Goal: Find specific page/section: Find specific page/section

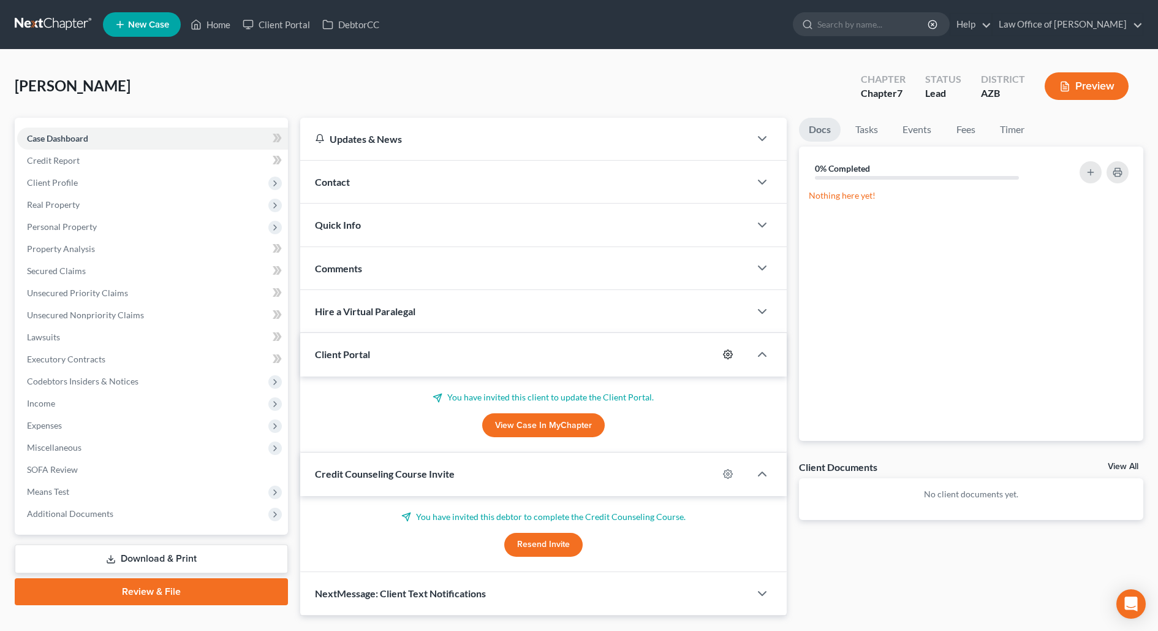
click at [728, 351] on icon "button" at bounding box center [728, 354] width 10 height 10
select select "0"
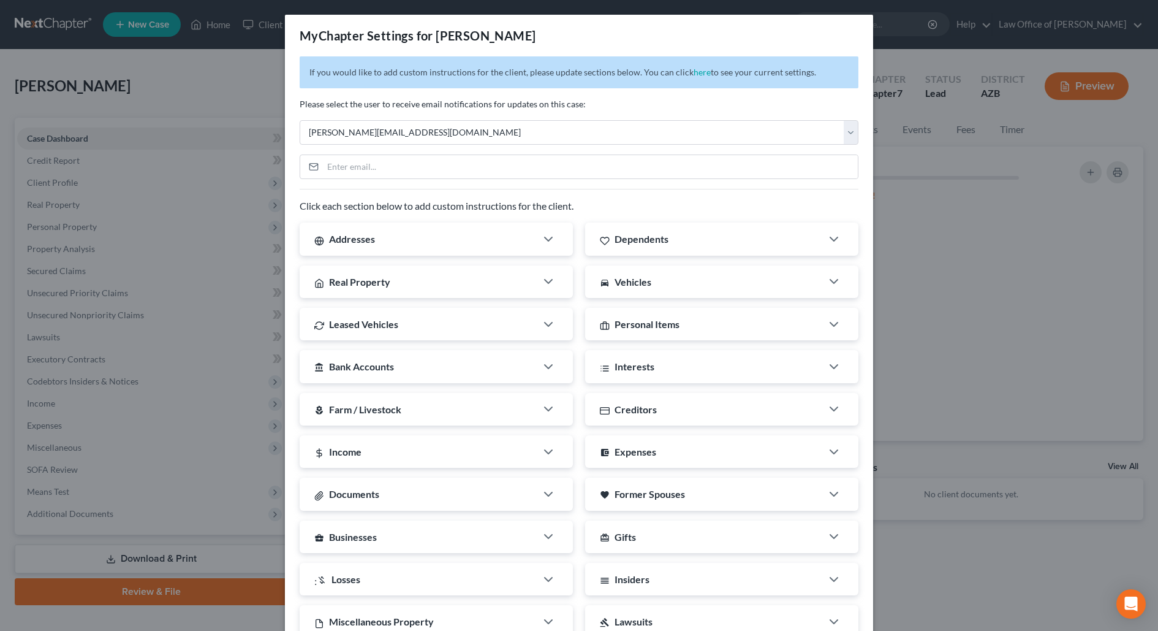
scroll to position [124, 0]
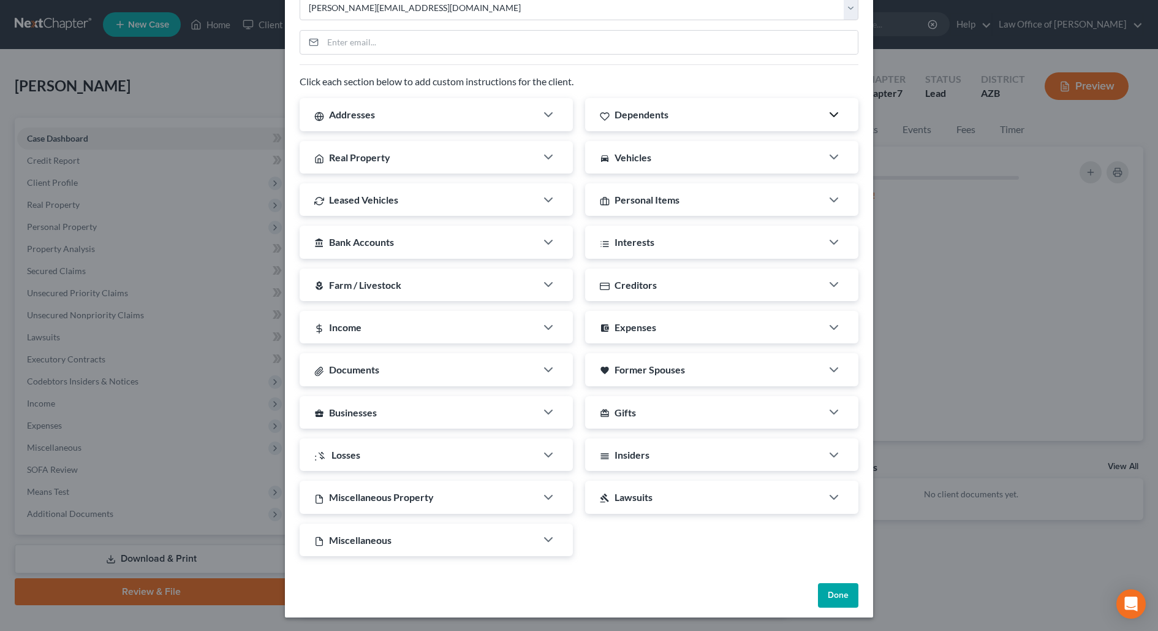
click at [832, 109] on icon "button" at bounding box center [834, 114] width 15 height 15
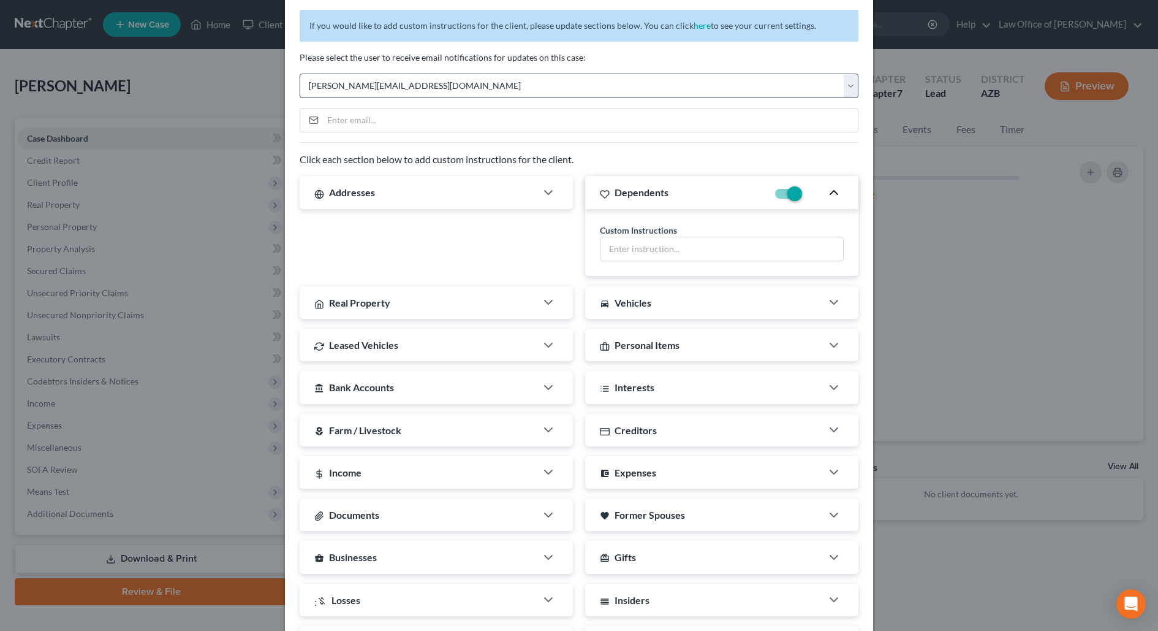
scroll to position [0, 0]
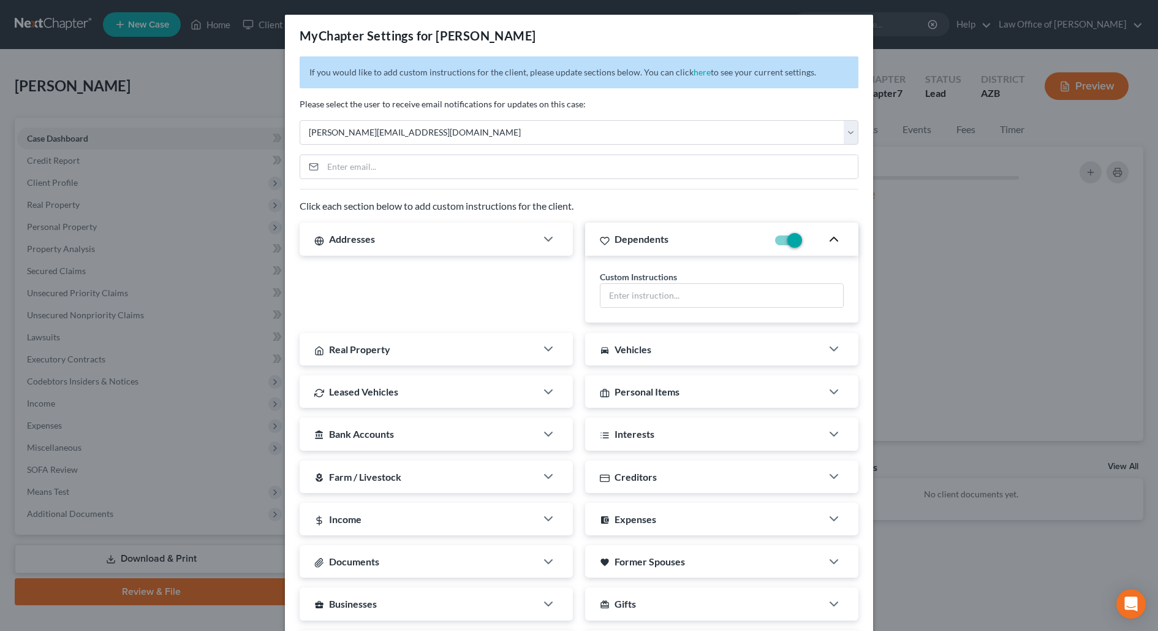
click at [890, 63] on div "MyChapter Settings for [PERSON_NAME] If you would like to add custom instructio…" at bounding box center [579, 315] width 1158 height 631
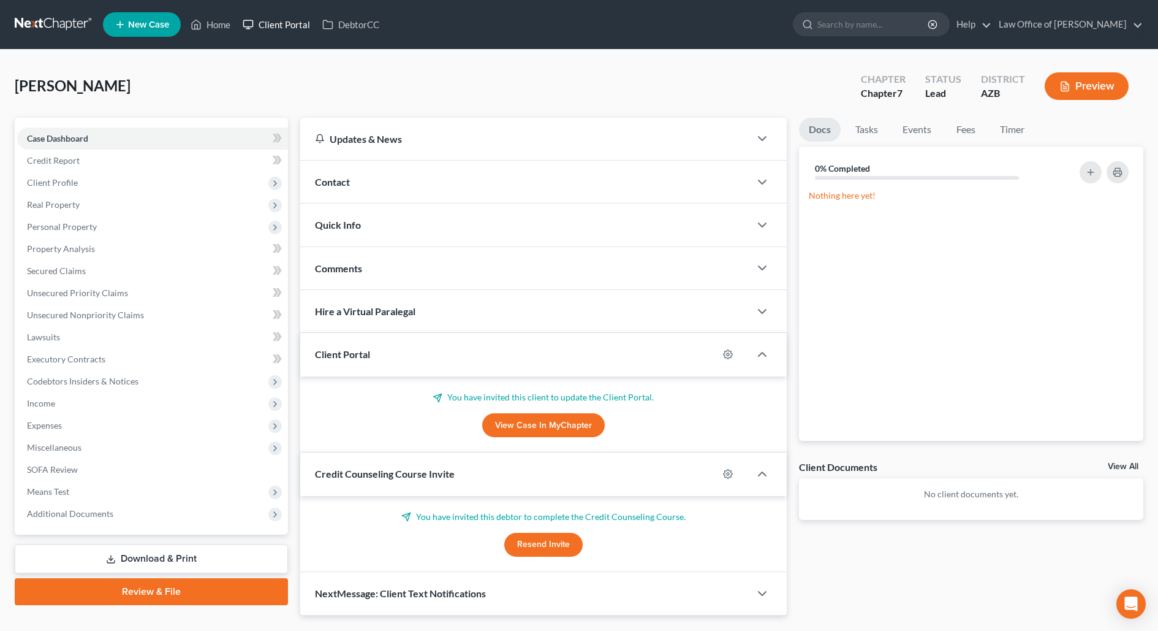
click at [263, 28] on link "Client Portal" at bounding box center [277, 24] width 80 height 22
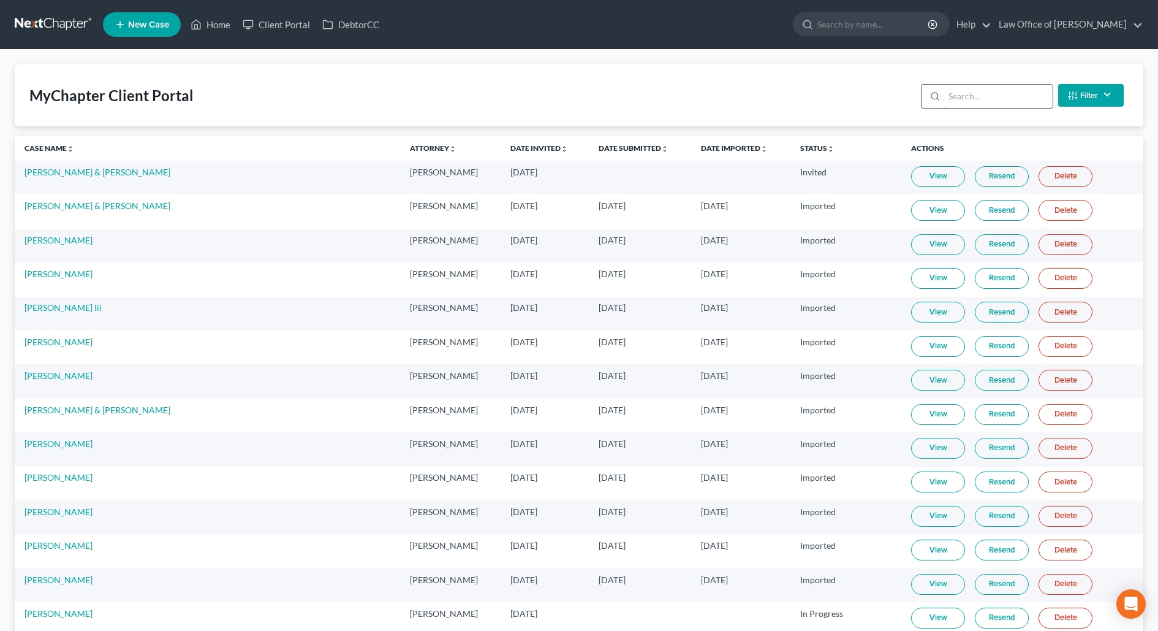
click at [984, 97] on input "search" at bounding box center [998, 96] width 108 height 23
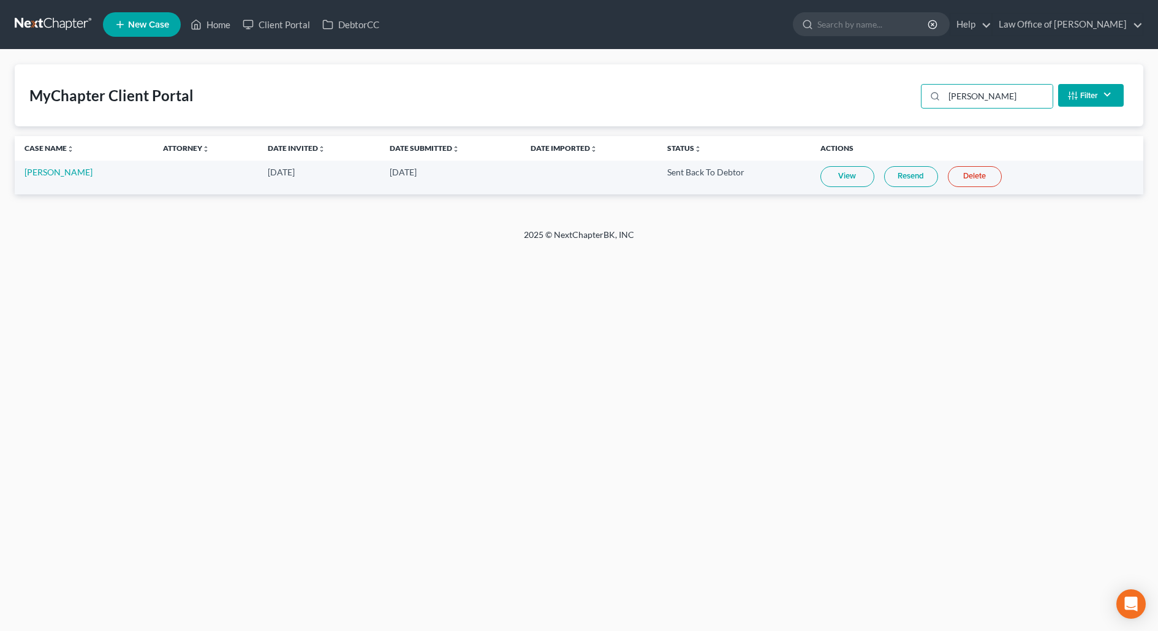
click at [846, 174] on link "View" at bounding box center [847, 176] width 54 height 21
click at [977, 100] on input "[PERSON_NAME]" at bounding box center [998, 96] width 108 height 23
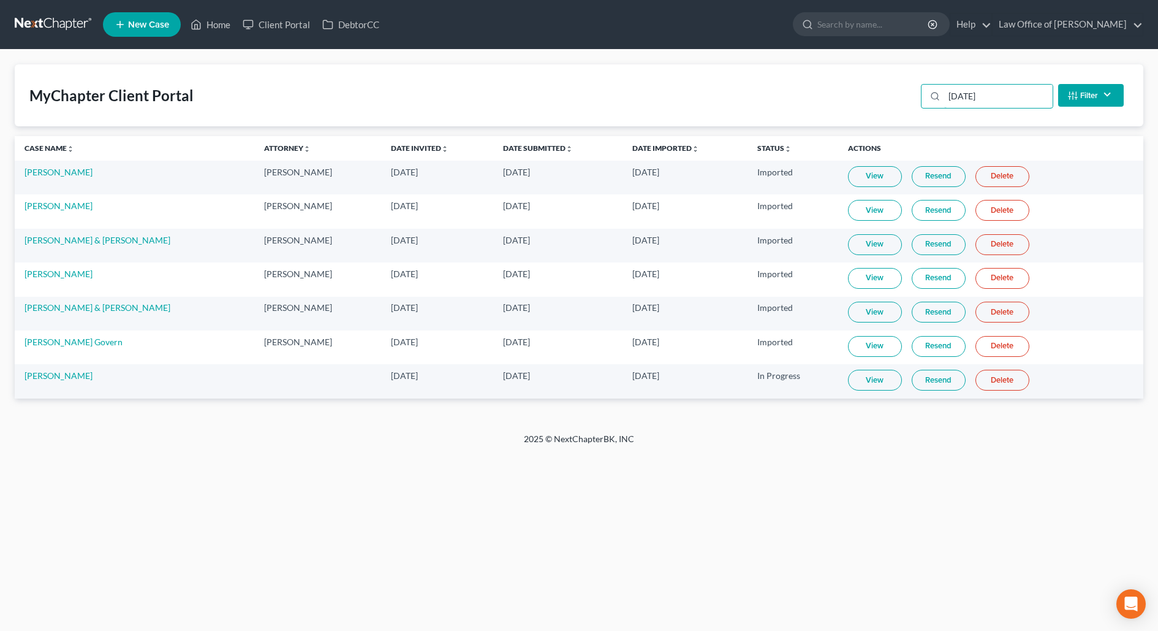
type input "[DATE]"
click at [872, 379] on link "View" at bounding box center [875, 379] width 54 height 21
click at [55, 374] on link "[PERSON_NAME]" at bounding box center [59, 375] width 68 height 10
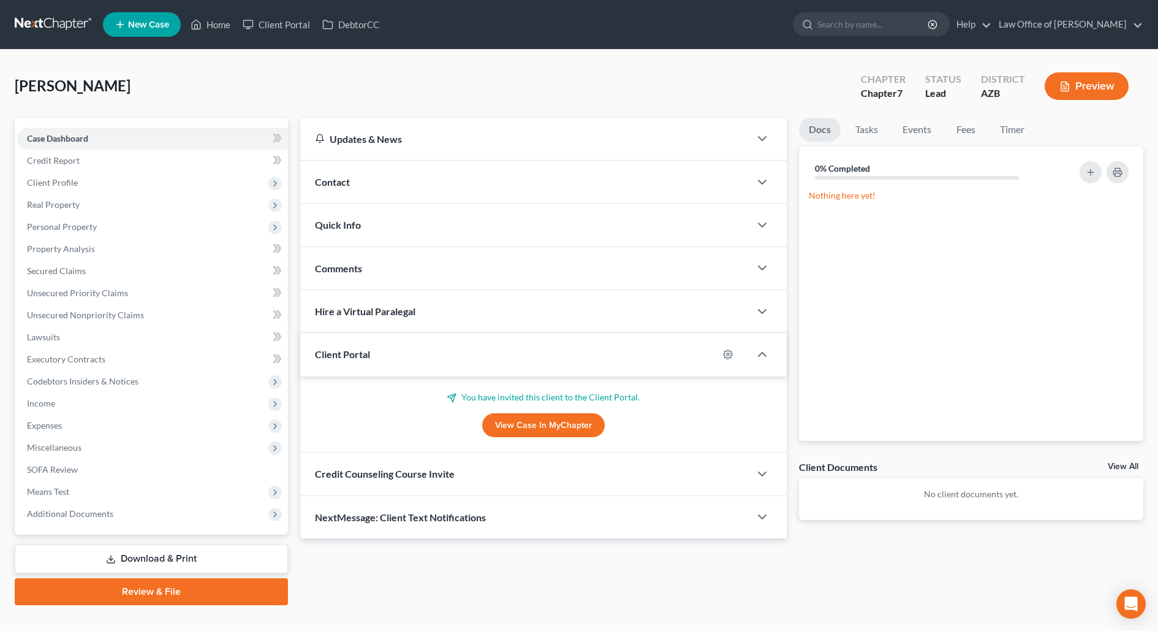
click at [523, 419] on link "View Case in MyChapter" at bounding box center [543, 425] width 123 height 25
click at [407, 352] on div "Client Portal" at bounding box center [509, 354] width 419 height 42
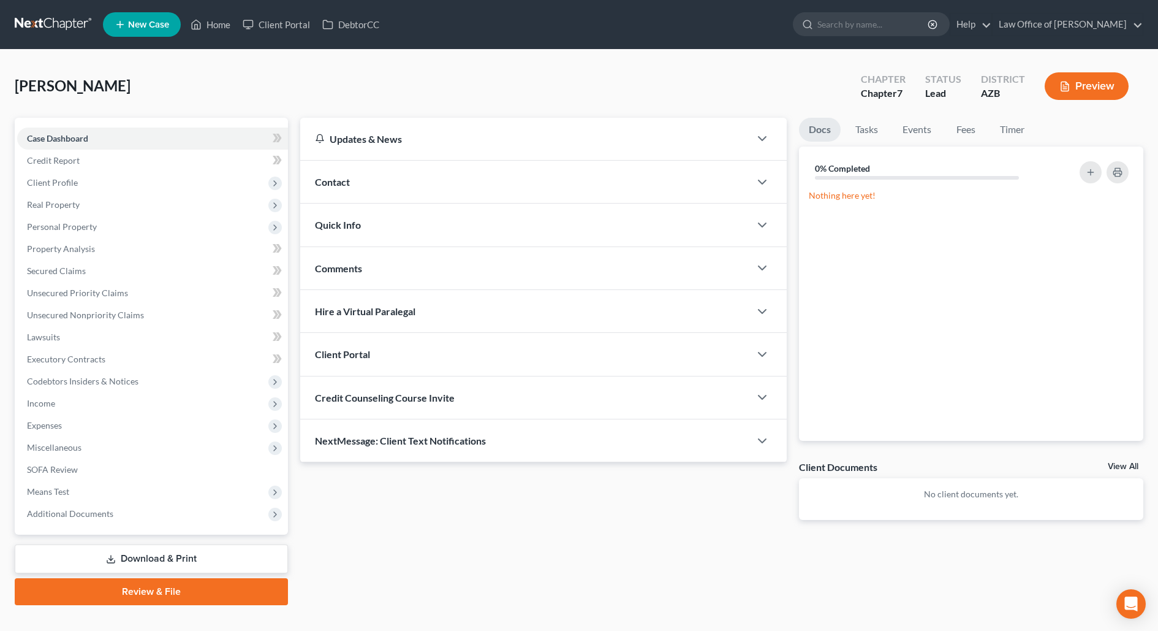
click at [407, 352] on div "Client Portal" at bounding box center [525, 354] width 450 height 42
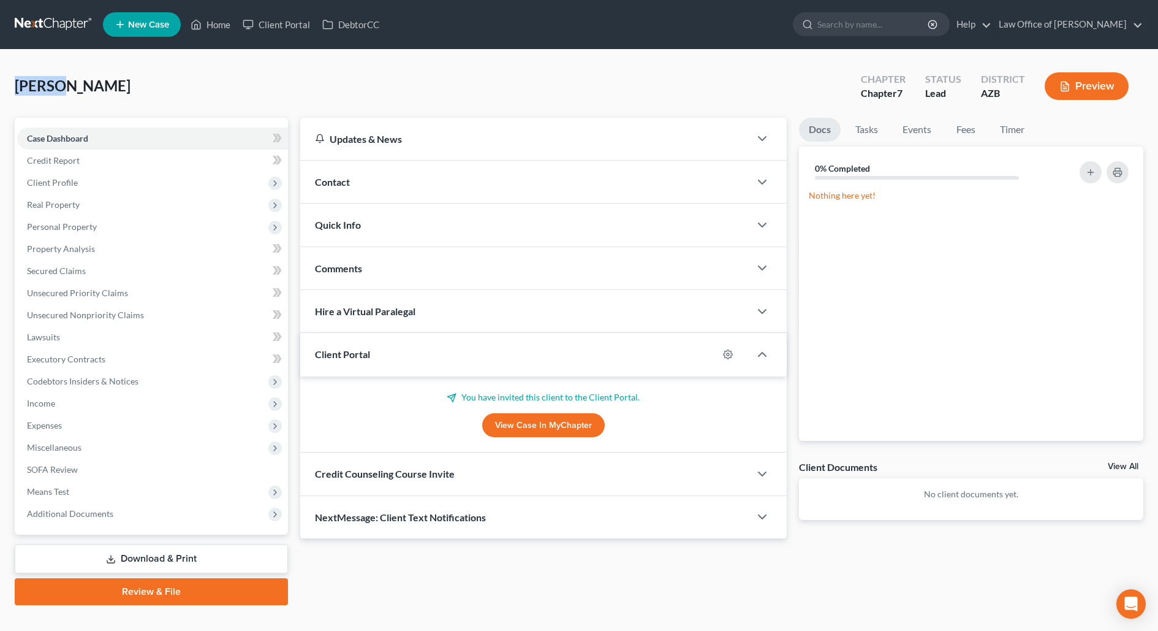
drag, startPoint x: 60, startPoint y: 88, endPoint x: 12, endPoint y: 85, distance: 47.9
click at [12, 85] on div "[PERSON_NAME] Upgraded Chapter Chapter 7 Status Lead District [GEOGRAPHIC_DATA]…" at bounding box center [579, 340] width 1158 height 580
drag, startPoint x: 65, startPoint y: 87, endPoint x: 0, endPoint y: 83, distance: 65.1
click at [0, 83] on div "[PERSON_NAME] Upgraded Chapter Chapter 7 Status Lead District [GEOGRAPHIC_DATA]…" at bounding box center [579, 340] width 1158 height 580
copy span "[PERSON_NAME]"
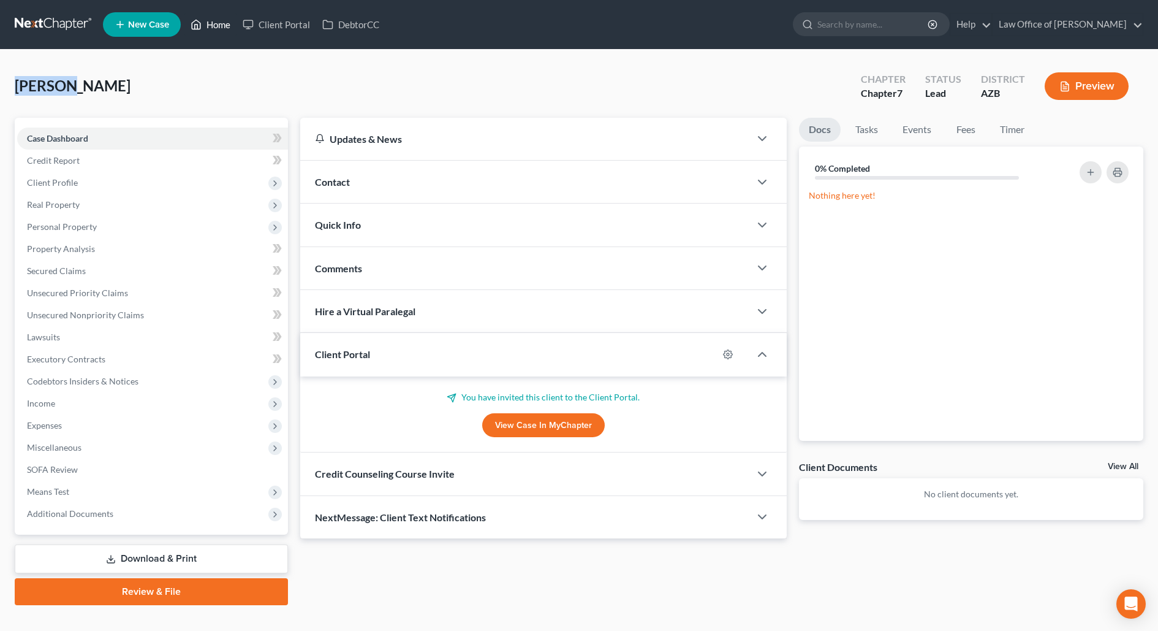
click at [218, 28] on link "Home" at bounding box center [210, 24] width 52 height 22
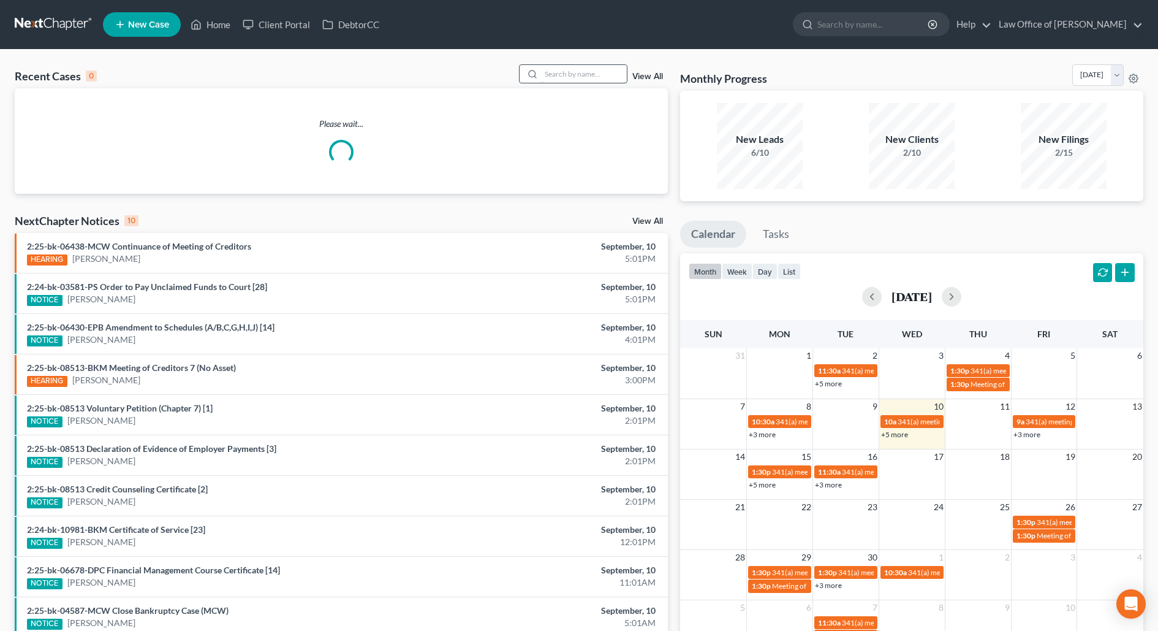
click at [584, 70] on input "search" at bounding box center [584, 74] width 86 height 18
paste input "[PERSON_NAME]"
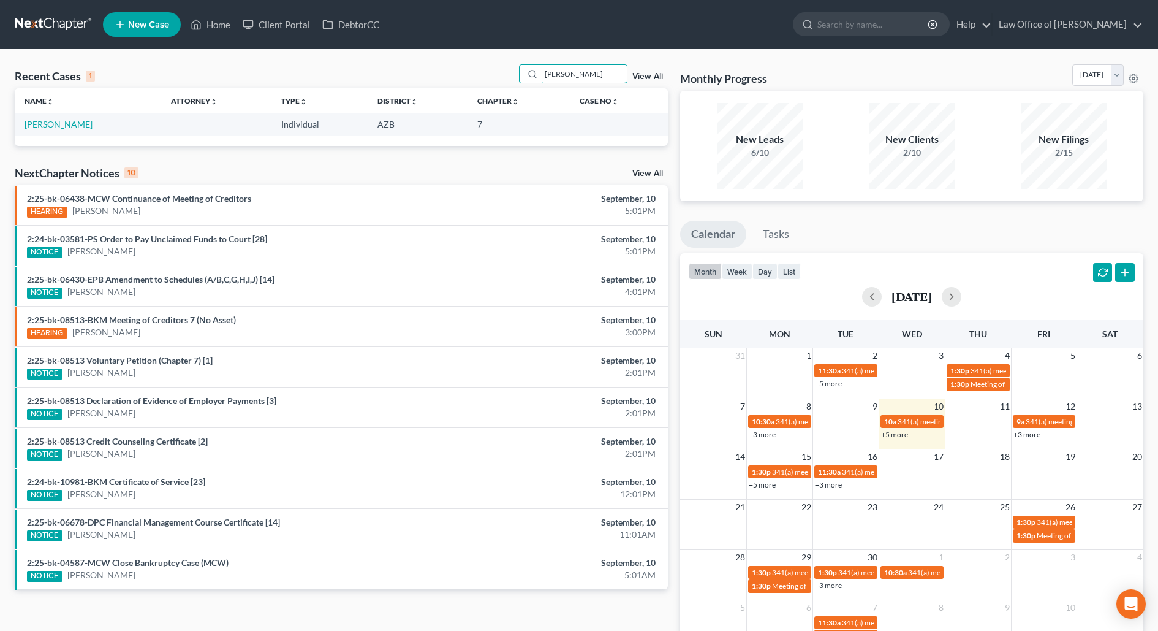
type input "[PERSON_NAME]"
click at [648, 77] on link "View All" at bounding box center [647, 76] width 31 height 9
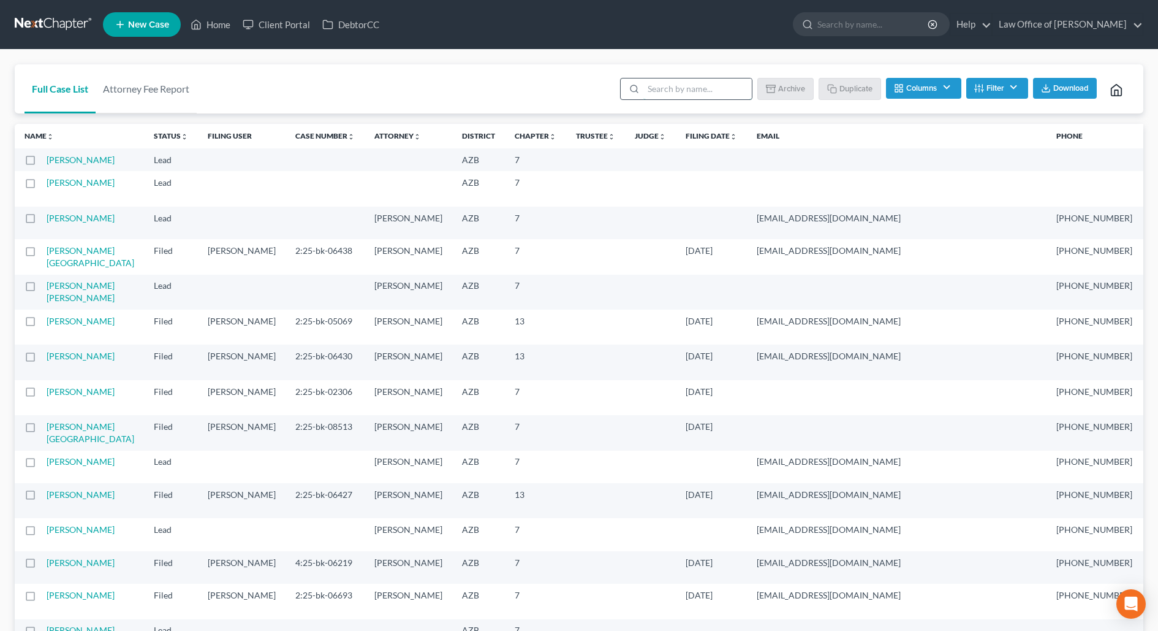
click at [712, 91] on input "search" at bounding box center [697, 88] width 108 height 21
paste input "[PERSON_NAME]"
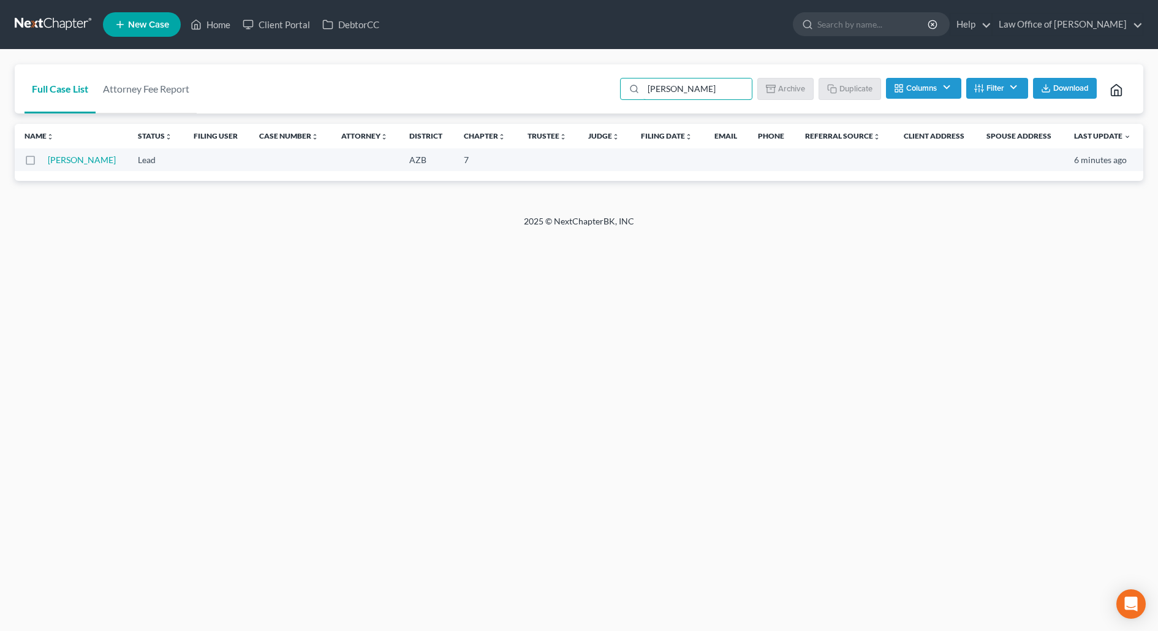
type input "[PERSON_NAME]"
click at [941, 85] on button "Columns" at bounding box center [923, 88] width 75 height 21
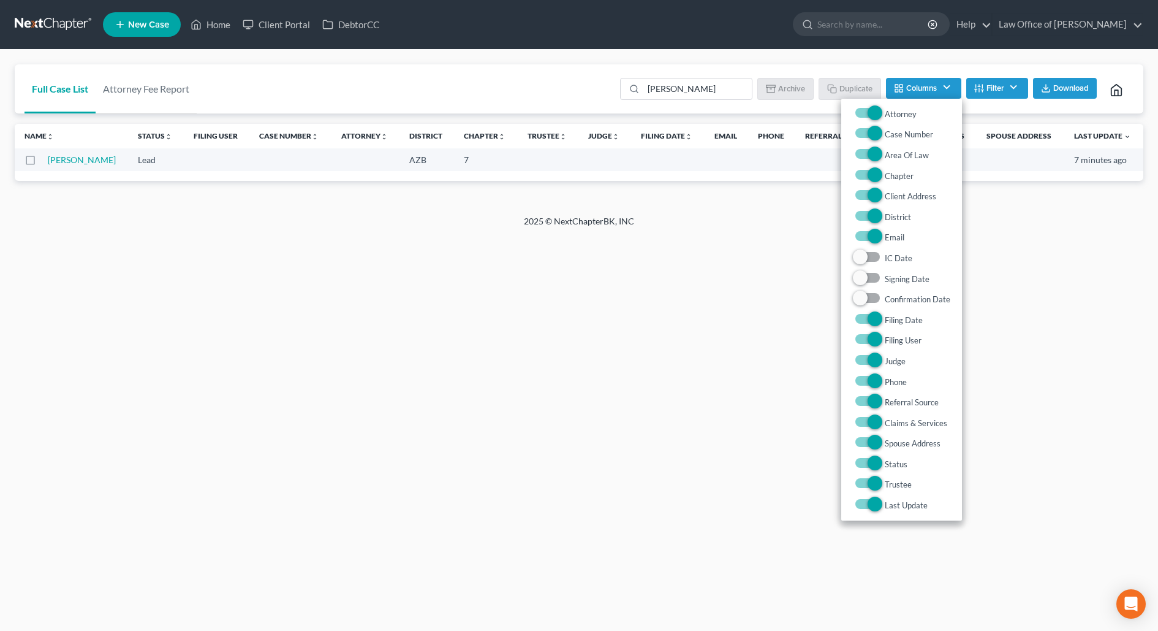
click at [1003, 87] on button "Filter" at bounding box center [997, 88] width 62 height 21
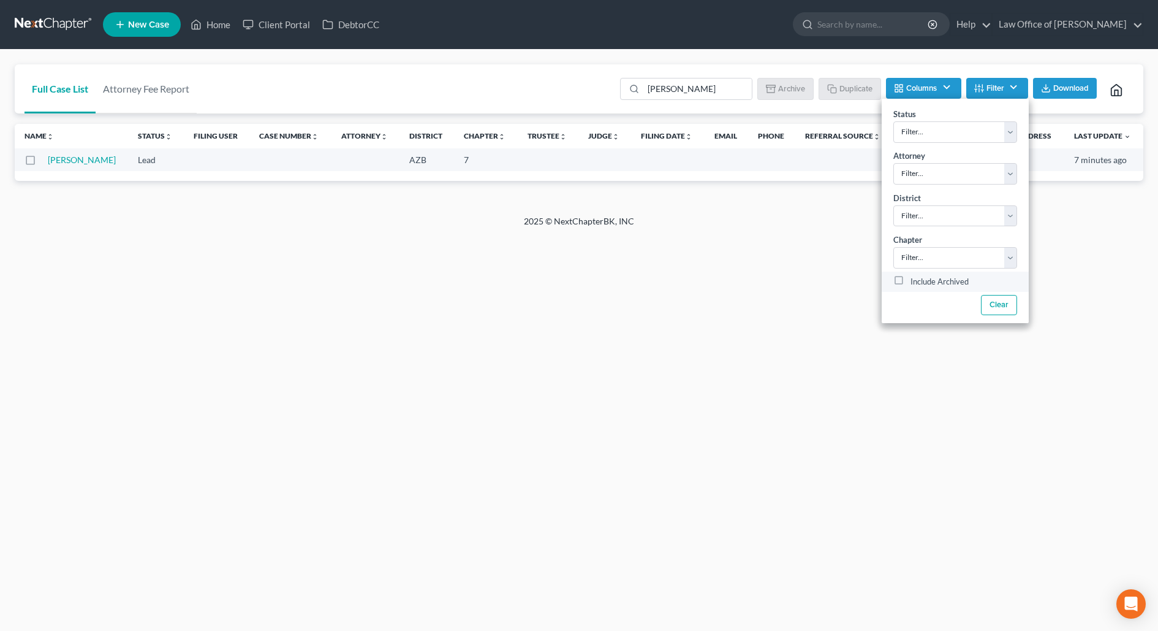
click at [919, 281] on label "Include Archived" at bounding box center [940, 282] width 58 height 15
click at [919, 281] on input "Include Archived" at bounding box center [919, 279] width 8 height 8
checkbox input "true"
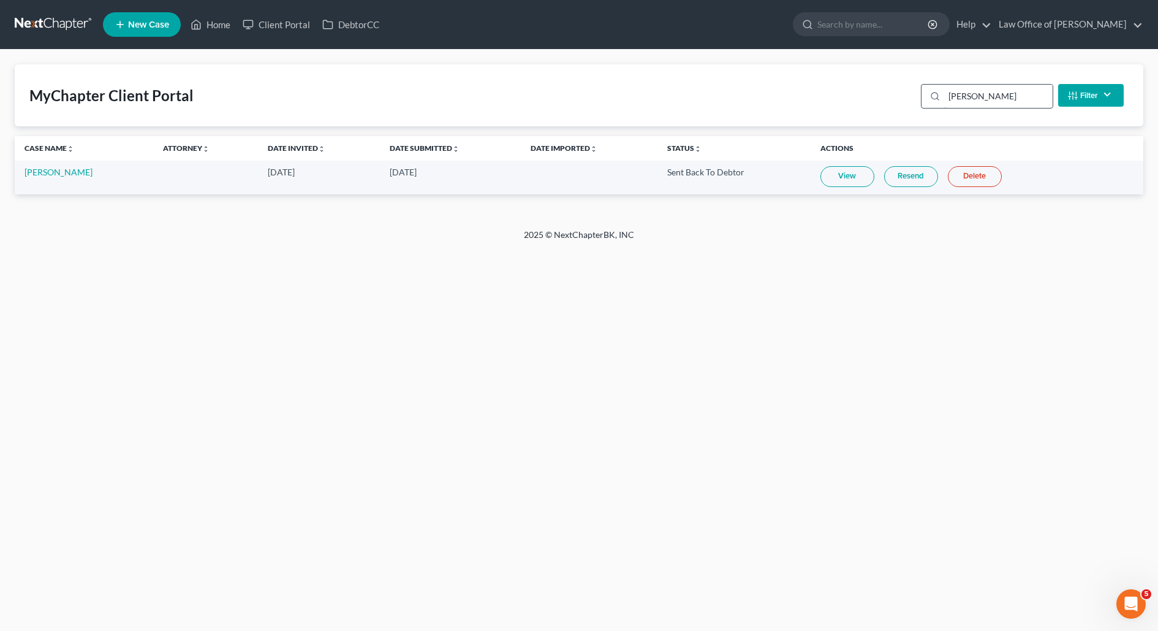
click at [990, 91] on input "[PERSON_NAME]" at bounding box center [998, 96] width 108 height 23
paste input "1923"
type input "1923"
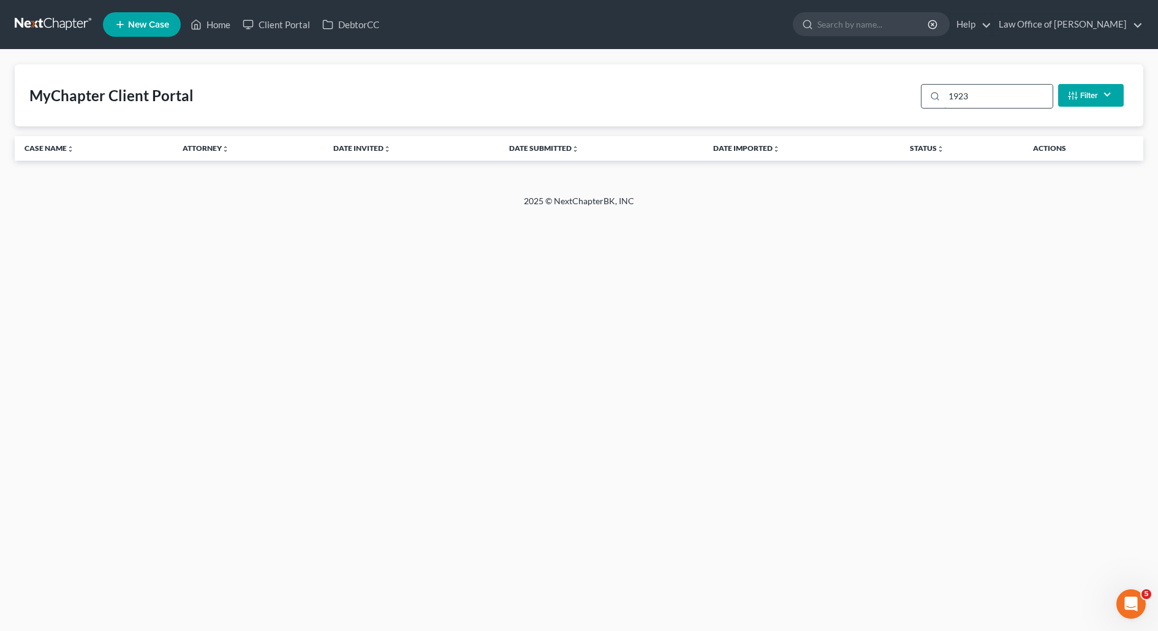
click at [990, 91] on input "1923" at bounding box center [998, 96] width 108 height 23
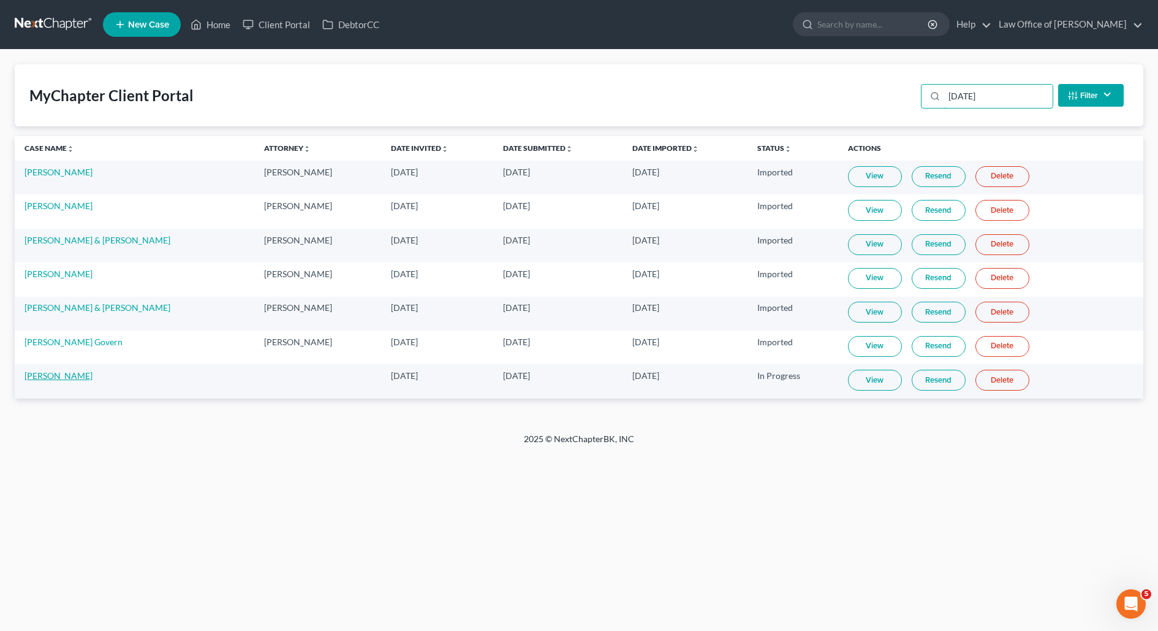
type input "[DATE]"
click at [67, 376] on link "[PERSON_NAME]" at bounding box center [59, 375] width 68 height 10
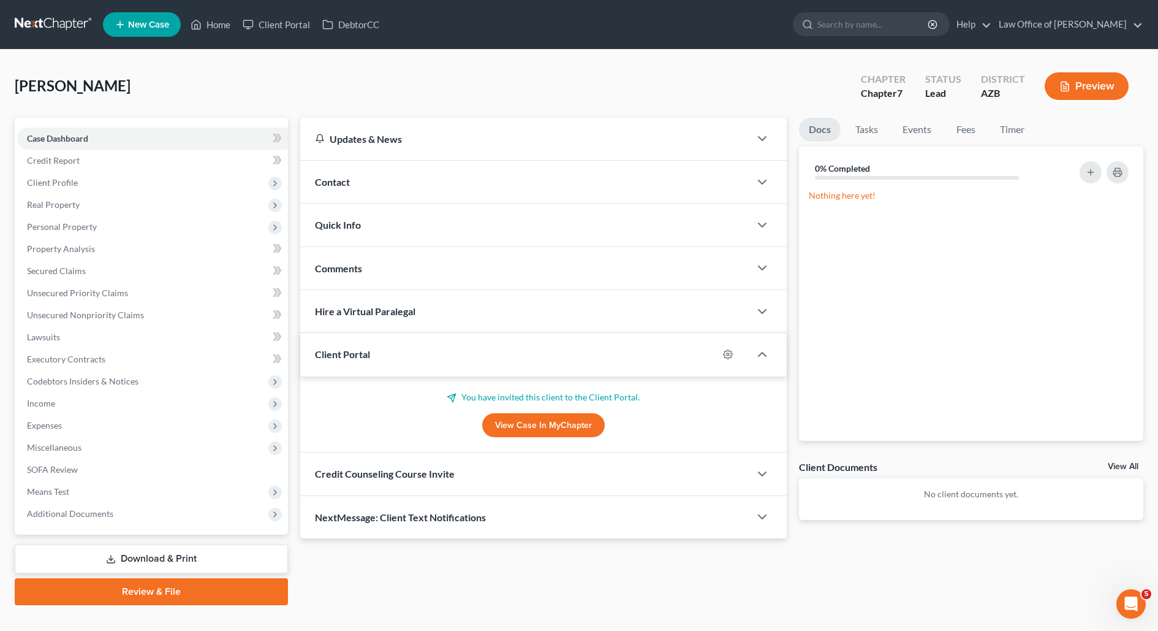
click at [522, 423] on link "View Case in MyChapter" at bounding box center [543, 425] width 123 height 25
click at [269, 18] on link "Client Portal" at bounding box center [277, 24] width 80 height 22
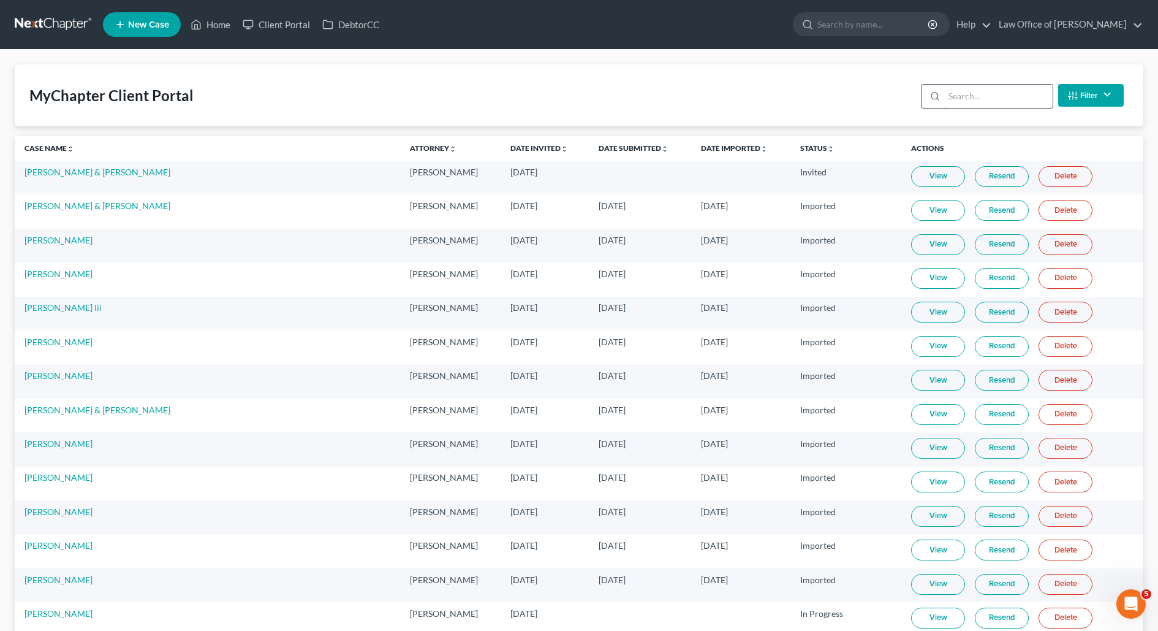
click at [977, 96] on input "search" at bounding box center [998, 96] width 108 height 23
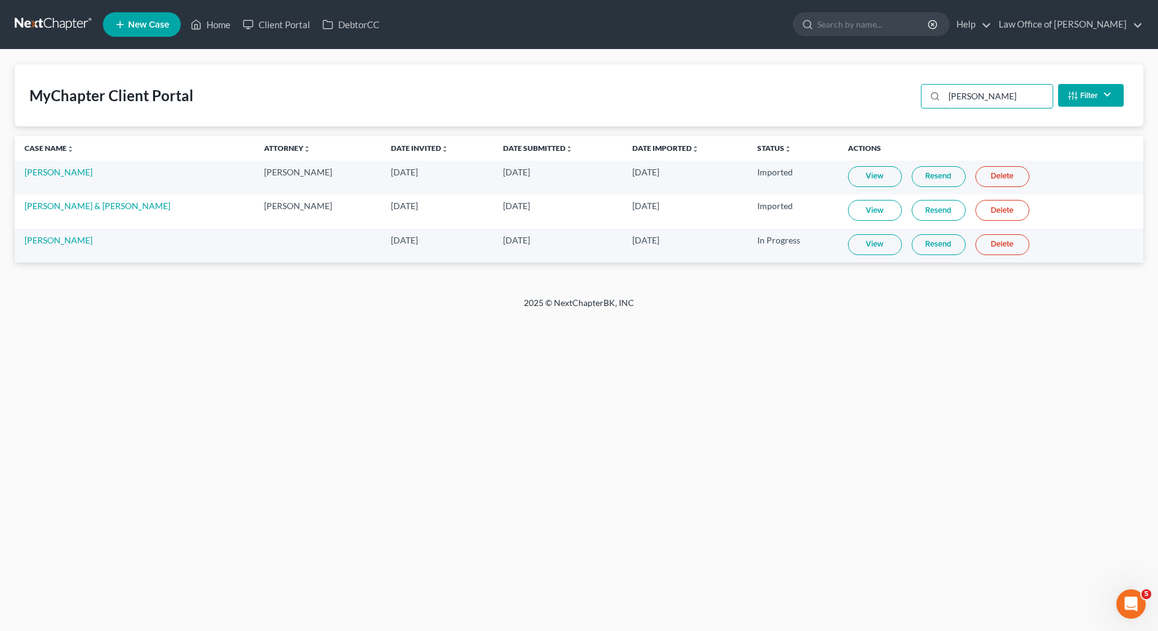
type input "julie"
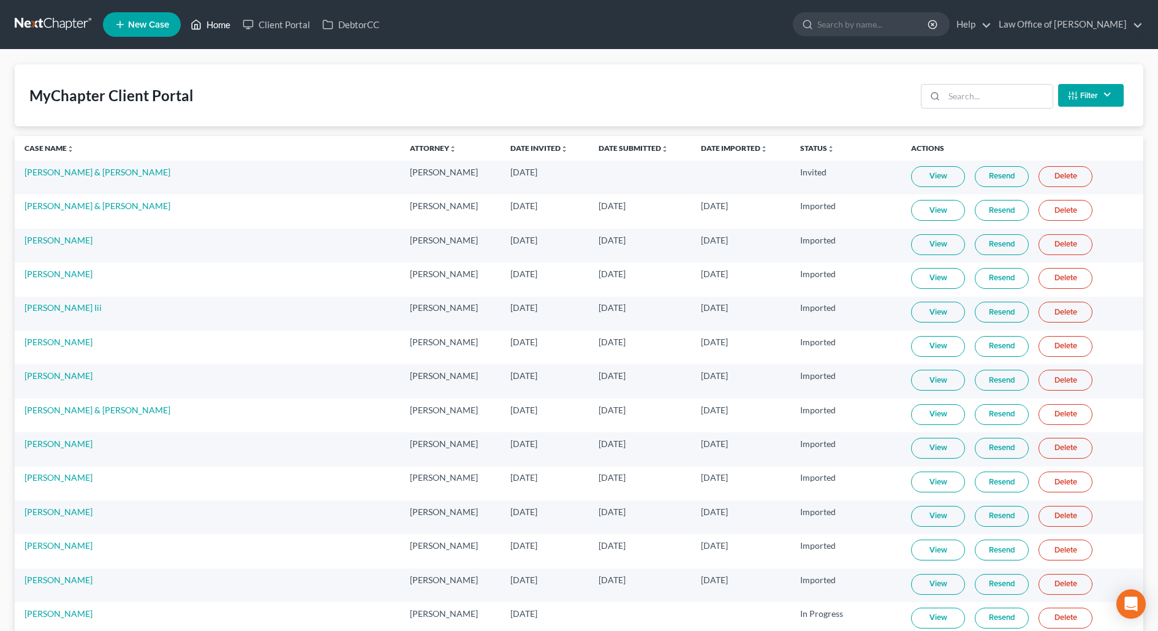
click at [209, 31] on link "Home" at bounding box center [210, 24] width 52 height 22
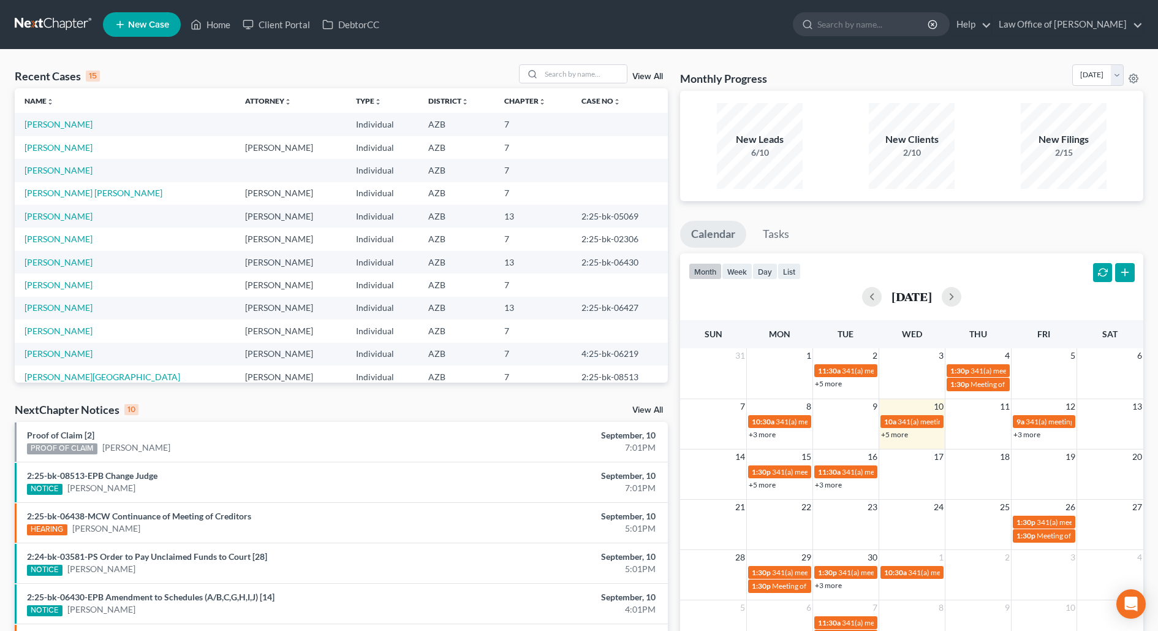
drag, startPoint x: 80, startPoint y: 123, endPoint x: 13, endPoint y: 124, distance: 67.4
click at [13, 125] on div "Recent Cases 15 View All Name unfold_more expand_more expand_less Attorney unfo…" at bounding box center [341, 454] width 665 height 781
click at [97, 125] on td "[PERSON_NAME]" at bounding box center [125, 124] width 221 height 23
drag, startPoint x: 89, startPoint y: 123, endPoint x: 19, endPoint y: 126, distance: 70.0
click at [20, 127] on td "[PERSON_NAME]" at bounding box center [125, 124] width 221 height 23
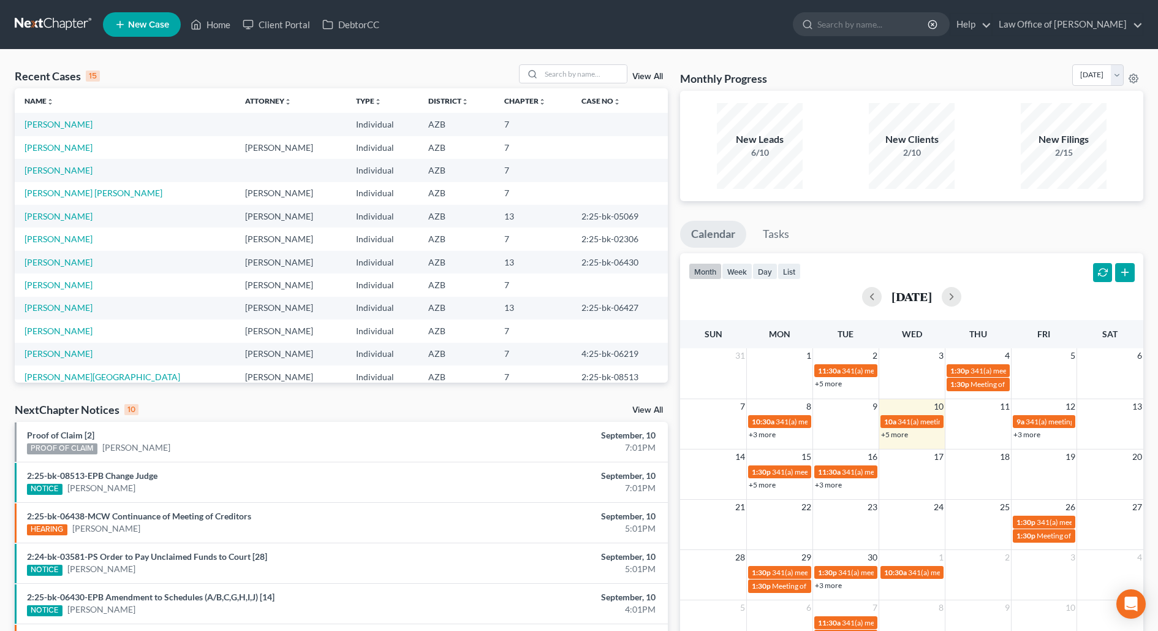
copy link "[PERSON_NAME]"
click at [271, 28] on link "Client Portal" at bounding box center [277, 24] width 80 height 22
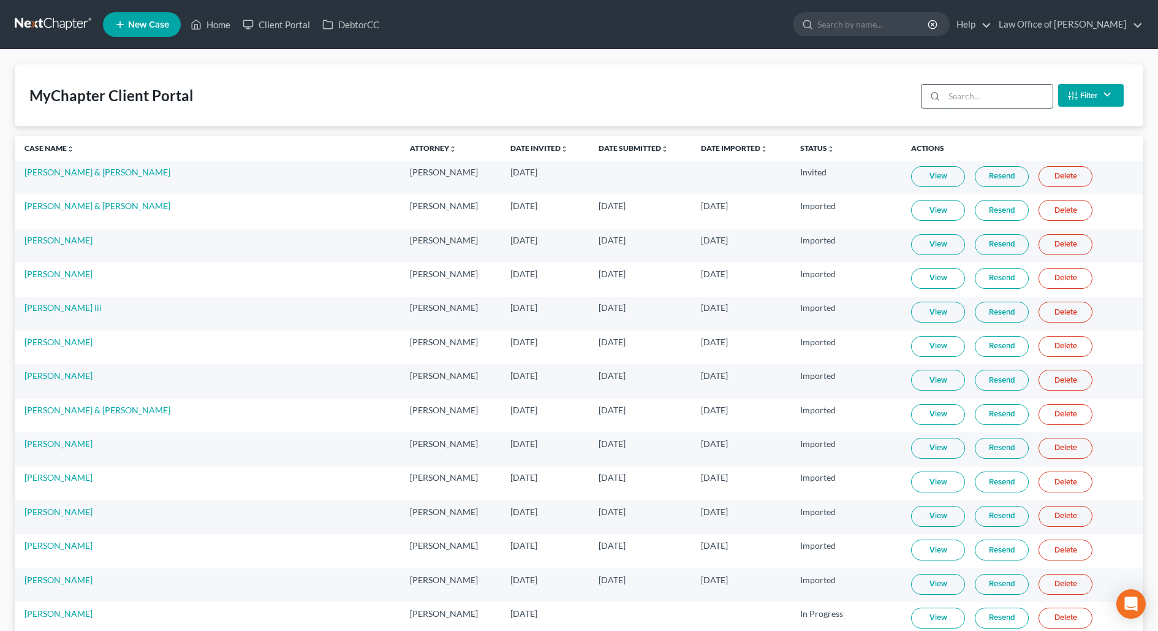
click at [983, 96] on input "search" at bounding box center [998, 96] width 108 height 23
paste input "[PERSON_NAME]"
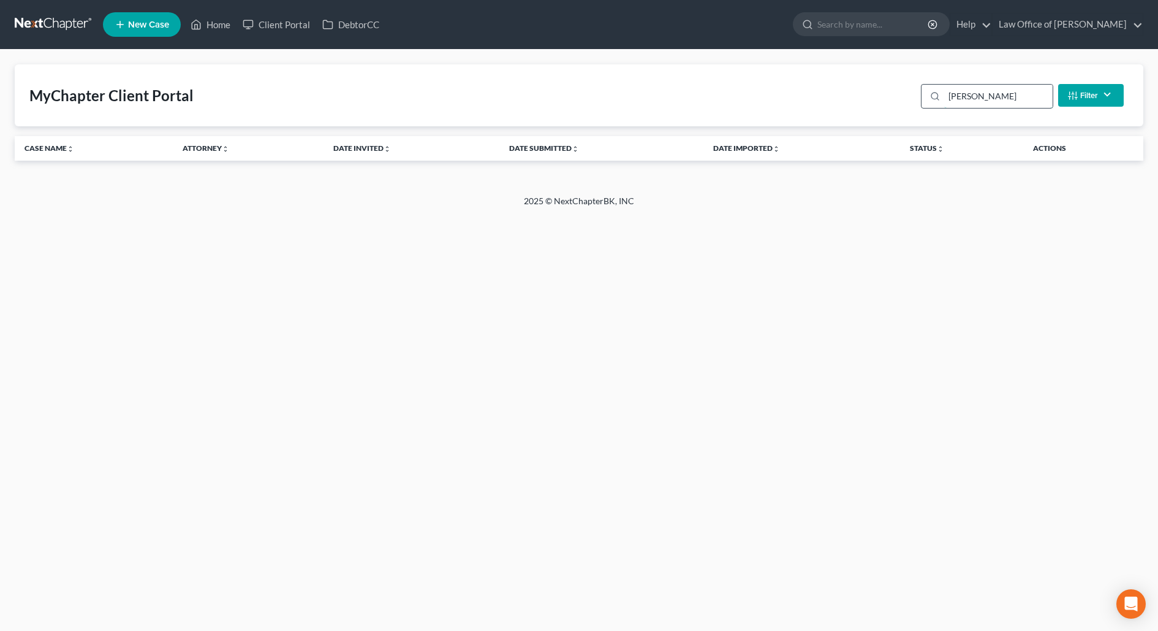
drag, startPoint x: 979, startPoint y: 98, endPoint x: 1021, endPoint y: 98, distance: 42.9
click at [1021, 98] on input "[PERSON_NAME]" at bounding box center [998, 96] width 108 height 23
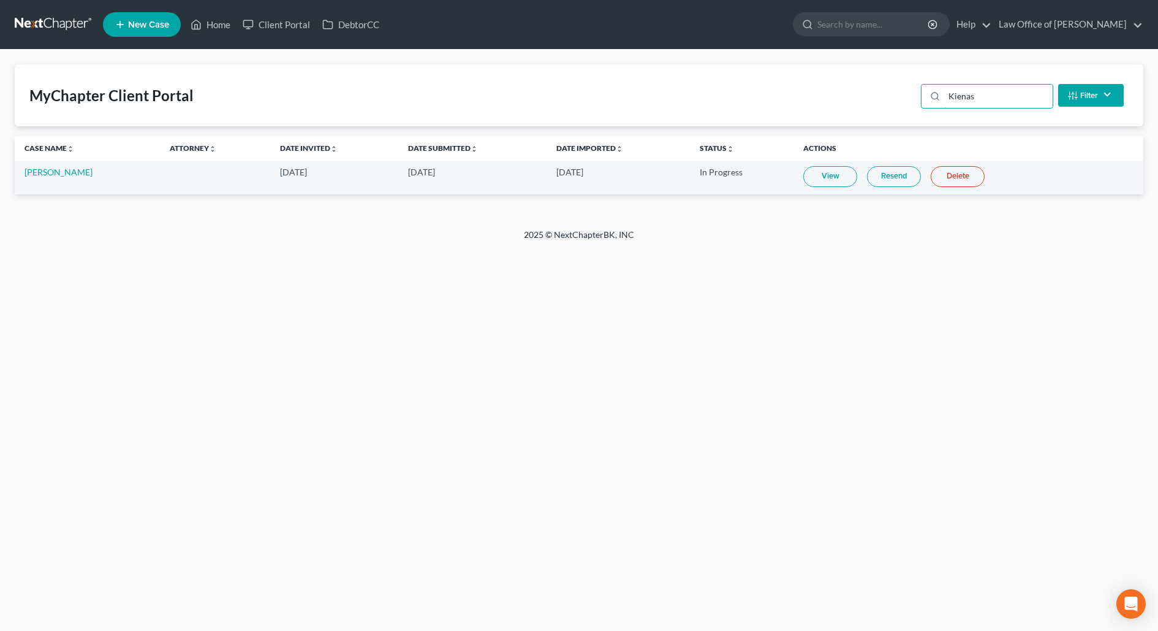
type input "Kienas"
